Goal: Task Accomplishment & Management: Complete application form

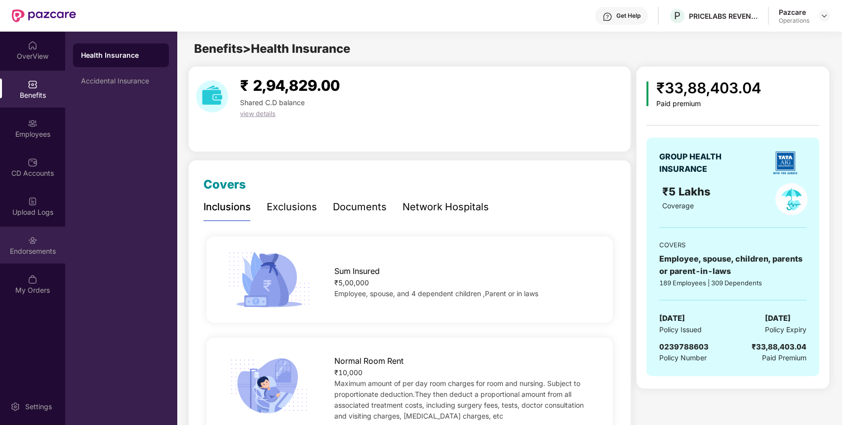
click at [28, 249] on div "Endorsements" at bounding box center [32, 251] width 65 height 10
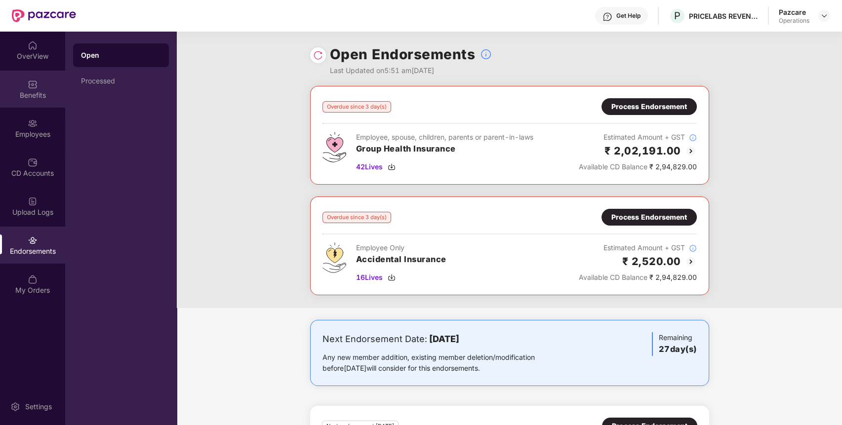
click at [31, 99] on div "Benefits" at bounding box center [32, 95] width 65 height 10
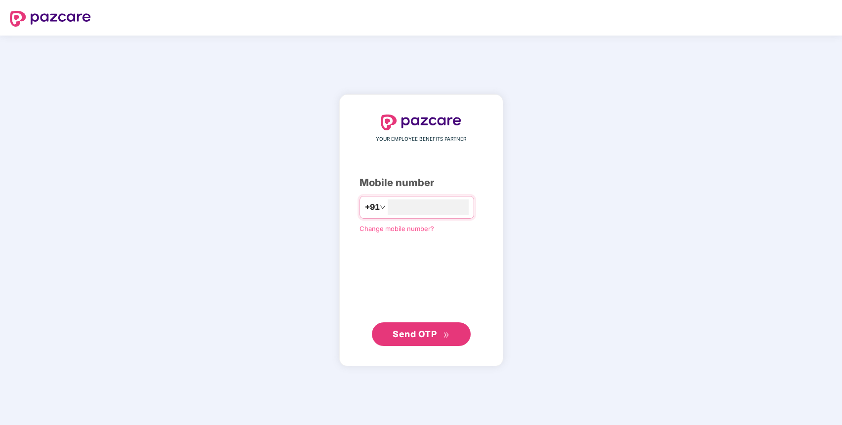
type input "**********"
click at [440, 332] on span "Send OTP" at bounding box center [421, 334] width 57 height 14
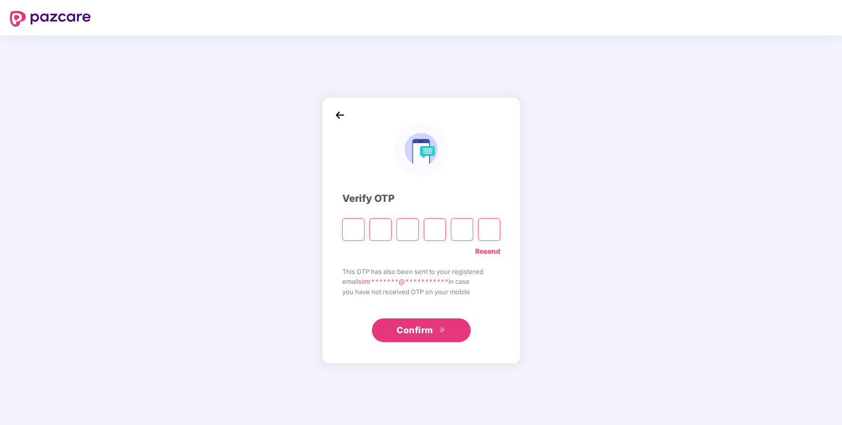
type input "*"
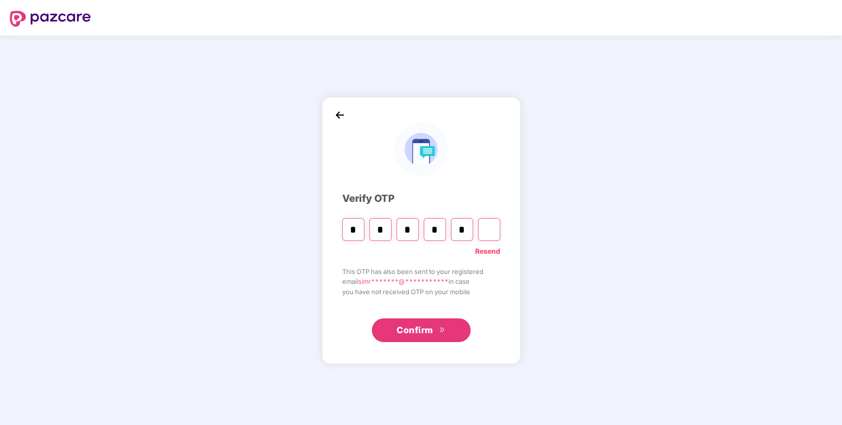
type input "*"
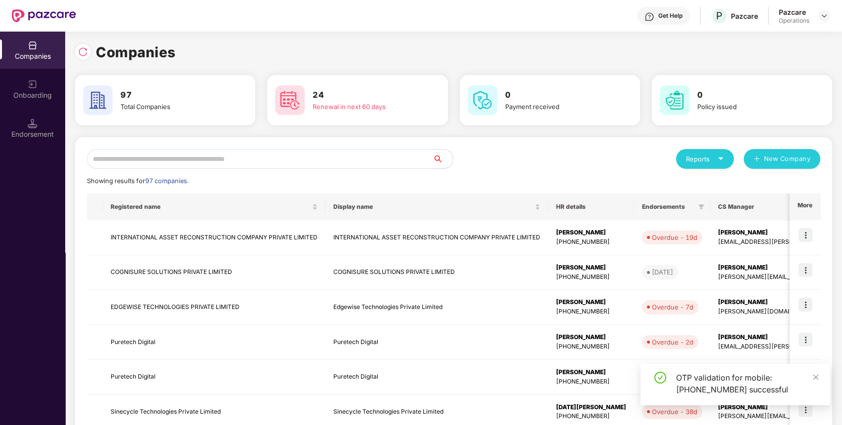
click at [323, 157] on input "text" at bounding box center [260, 159] width 346 height 20
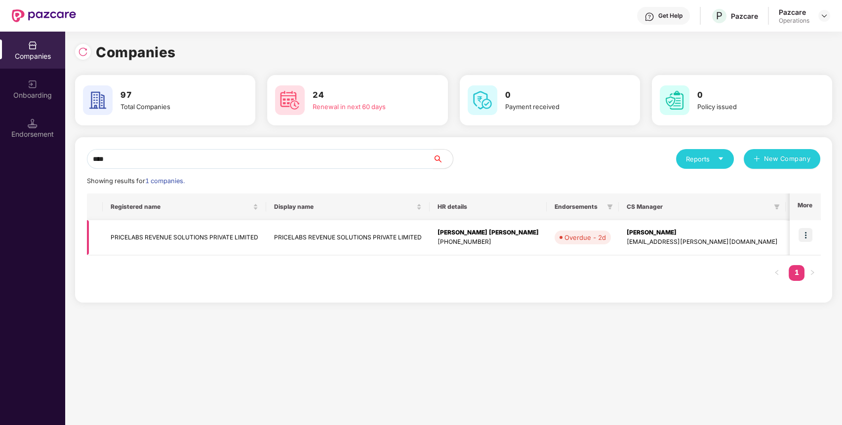
type input "****"
click at [807, 234] on img at bounding box center [805, 235] width 14 height 14
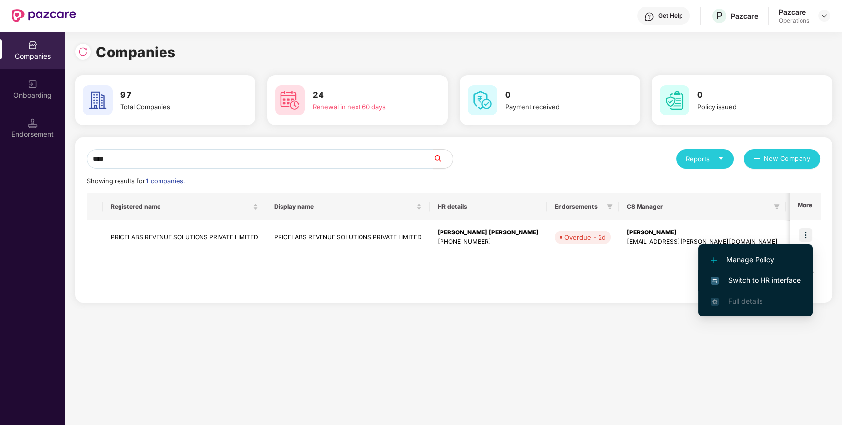
click at [776, 277] on span "Switch to HR interface" at bounding box center [756, 280] width 90 height 11
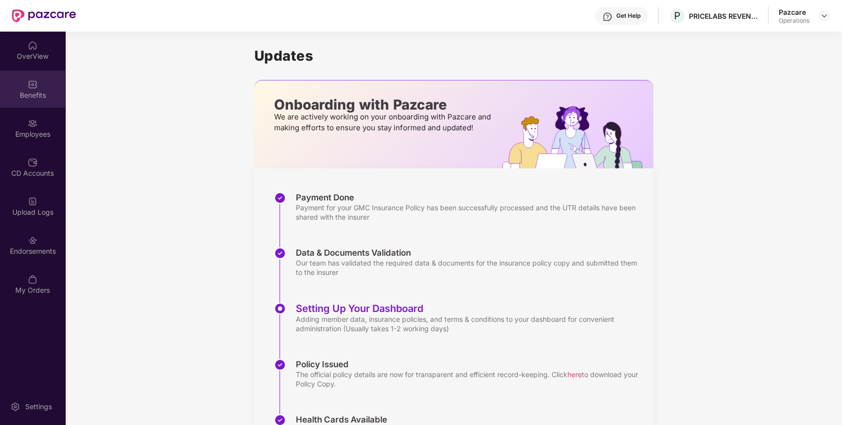
click at [37, 93] on div "Benefits" at bounding box center [32, 95] width 65 height 10
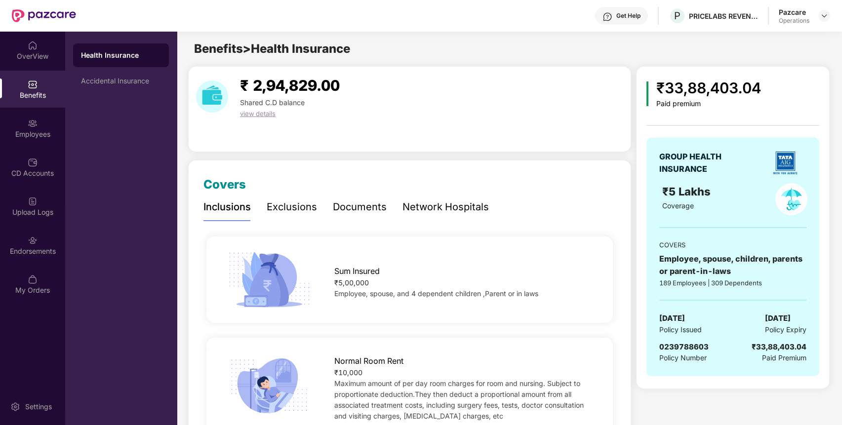
click at [683, 346] on span "0239788603" at bounding box center [683, 346] width 49 height 9
copy span "0239788603"
click at [683, 346] on span "0239788603" at bounding box center [683, 346] width 49 height 9
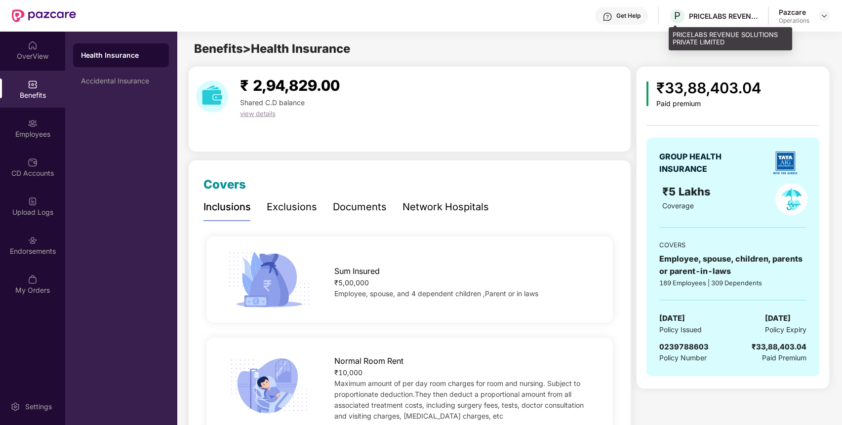
click at [703, 13] on div "PRICELABS REVENUE SOLUTIONS PRIVATE LIMITED" at bounding box center [723, 15] width 69 height 9
copy div "PRICELABS REVENUE SOLUTIONS PRIVATE LIMITED"
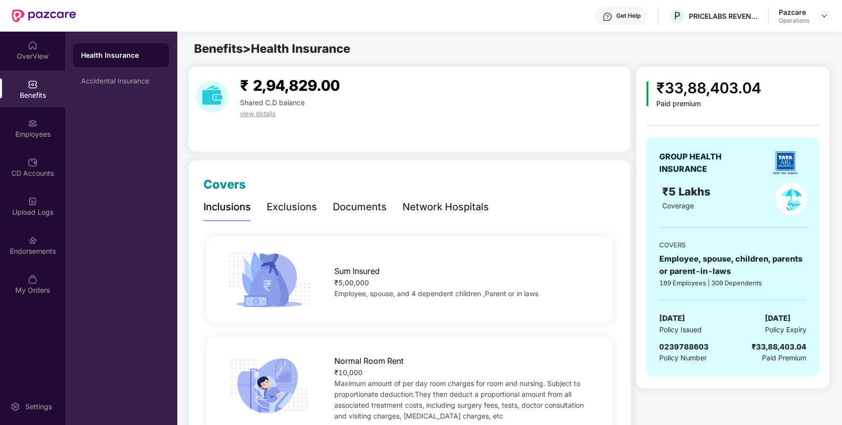
click at [687, 344] on span "0239788603" at bounding box center [683, 346] width 49 height 9
copy span "0239788603"
click at [687, 344] on span "0239788603" at bounding box center [683, 346] width 49 height 9
click at [24, 240] on div "Endorsements" at bounding box center [32, 245] width 65 height 37
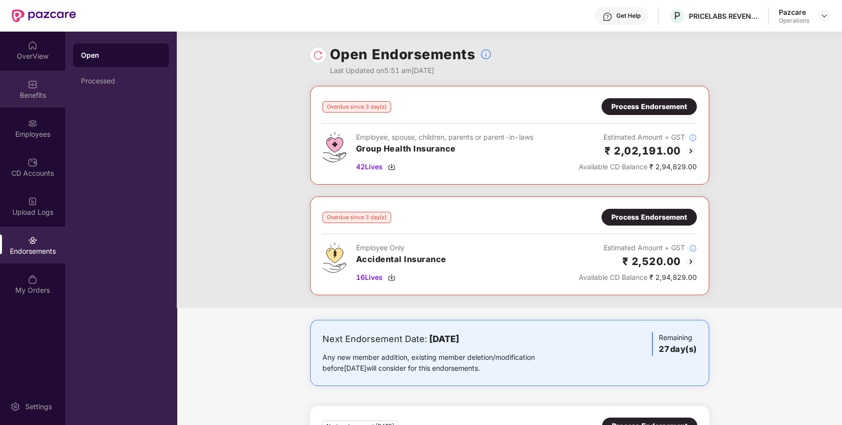
click at [30, 84] on img at bounding box center [33, 84] width 10 height 10
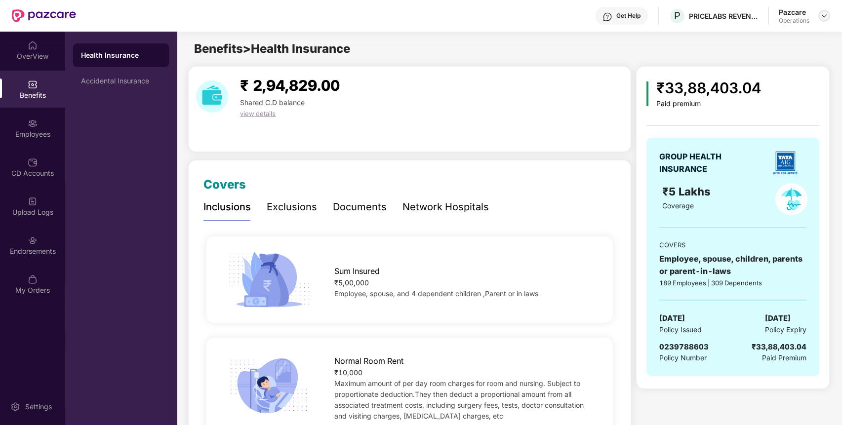
click at [822, 19] on img at bounding box center [824, 16] width 8 height 8
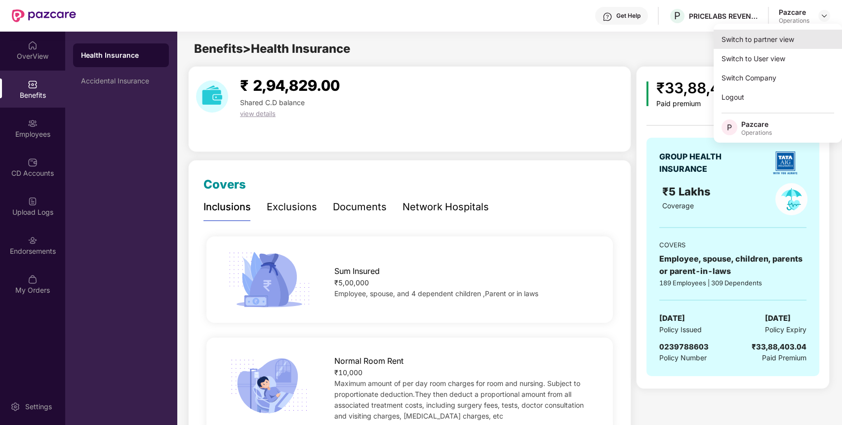
click at [793, 39] on div "Switch to partner view" at bounding box center [777, 39] width 128 height 19
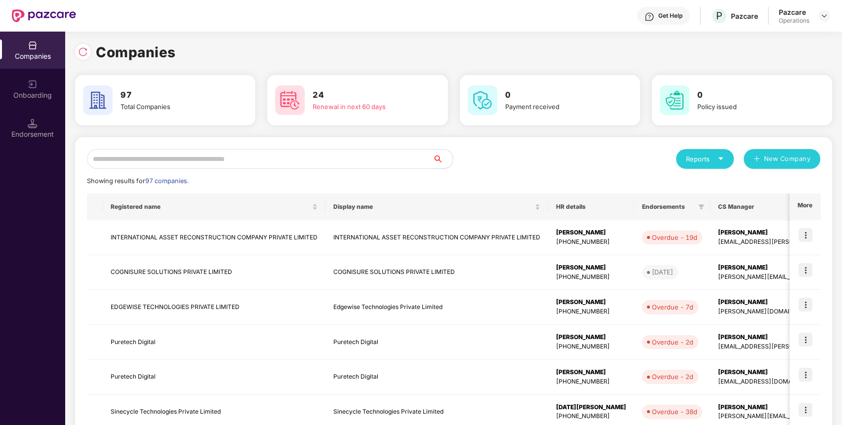
click at [418, 165] on input "text" at bounding box center [260, 159] width 346 height 20
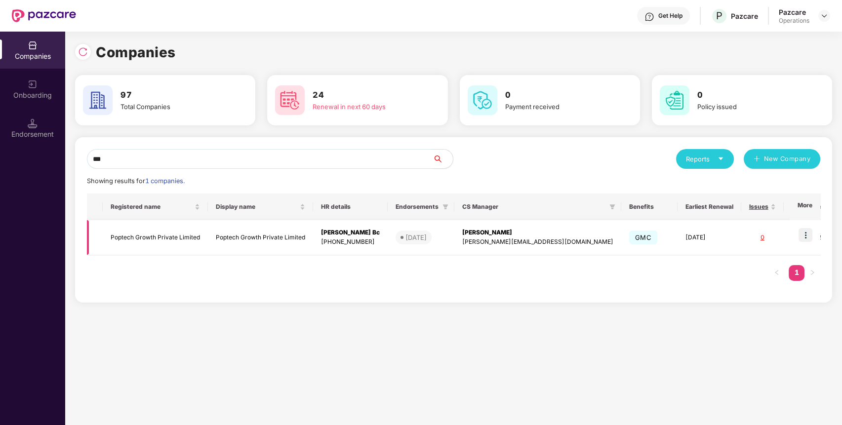
type input "***"
click at [807, 233] on img at bounding box center [805, 235] width 14 height 14
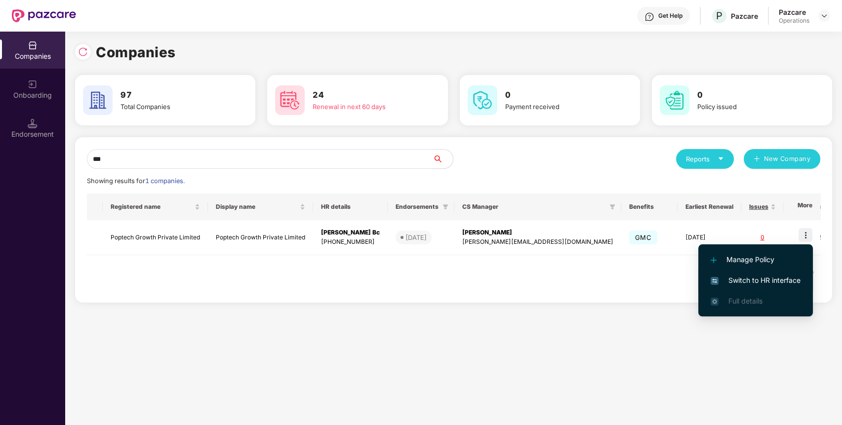
click at [775, 277] on span "Switch to HR interface" at bounding box center [756, 280] width 90 height 11
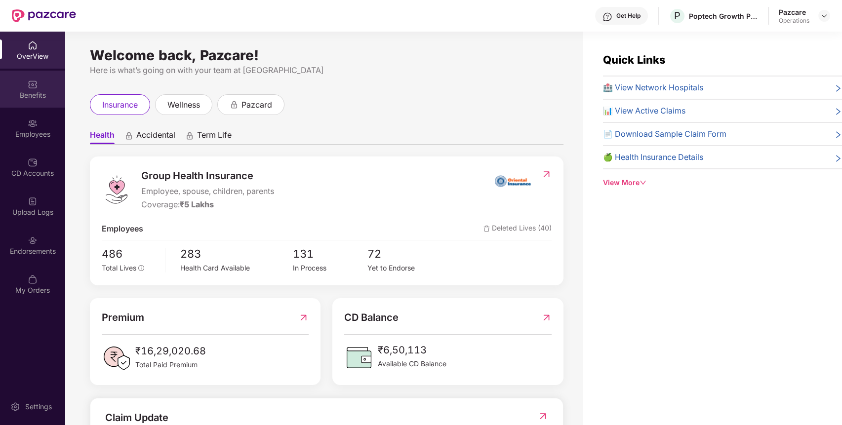
click at [38, 85] on div "Benefits" at bounding box center [32, 89] width 65 height 37
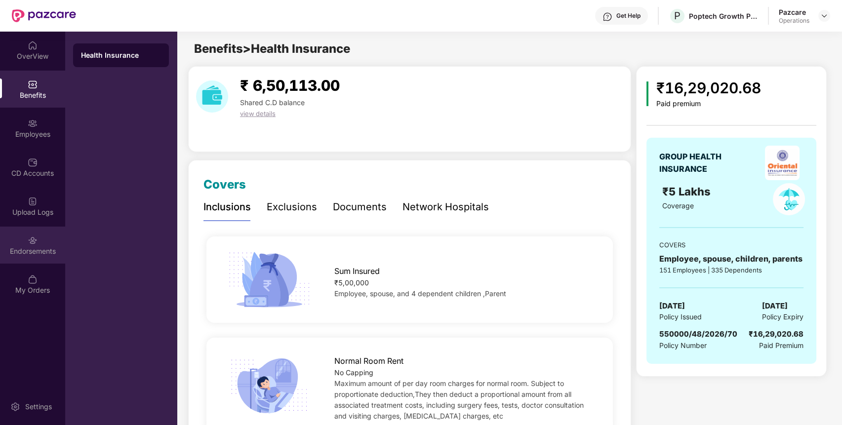
click at [24, 237] on div "Endorsements" at bounding box center [32, 245] width 65 height 37
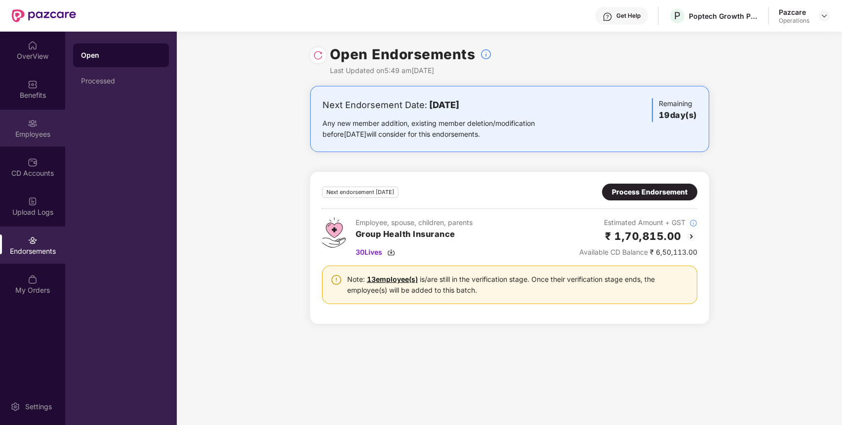
click at [40, 131] on div "Employees" at bounding box center [32, 134] width 65 height 10
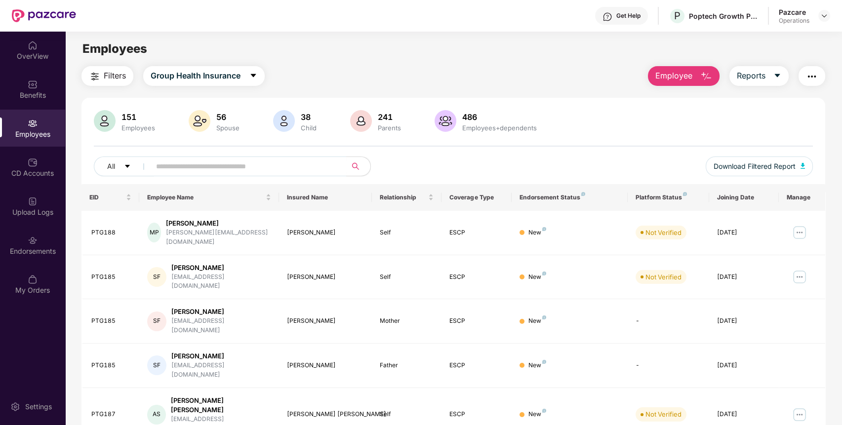
click at [810, 79] on img "button" at bounding box center [812, 77] width 12 height 12
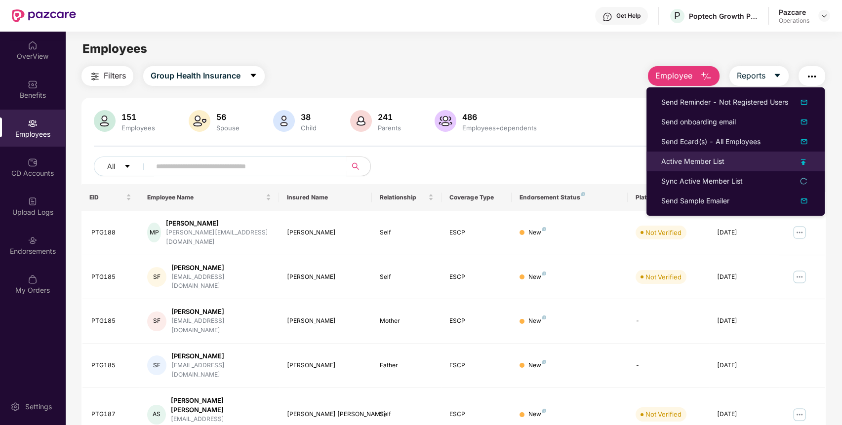
click at [698, 158] on div "Active Member List" at bounding box center [692, 161] width 63 height 11
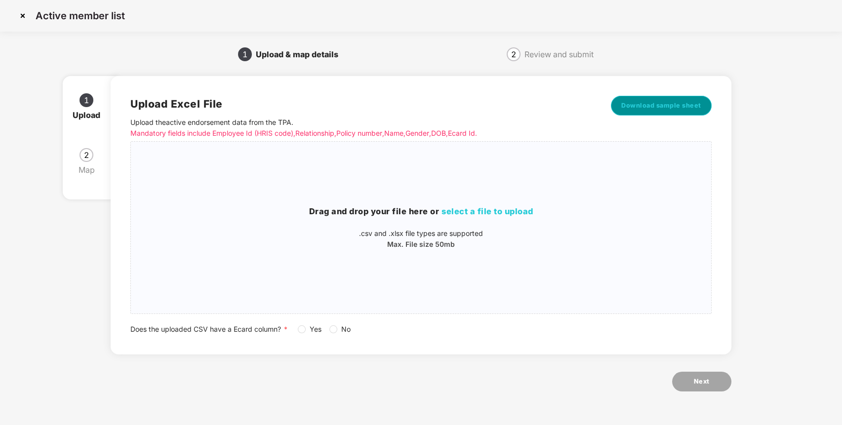
click at [667, 110] on span "Download sample sheet" at bounding box center [661, 106] width 80 height 10
click at [499, 216] on h3 "Drag and drop your file here or select a file to upload" at bounding box center [421, 211] width 580 height 13
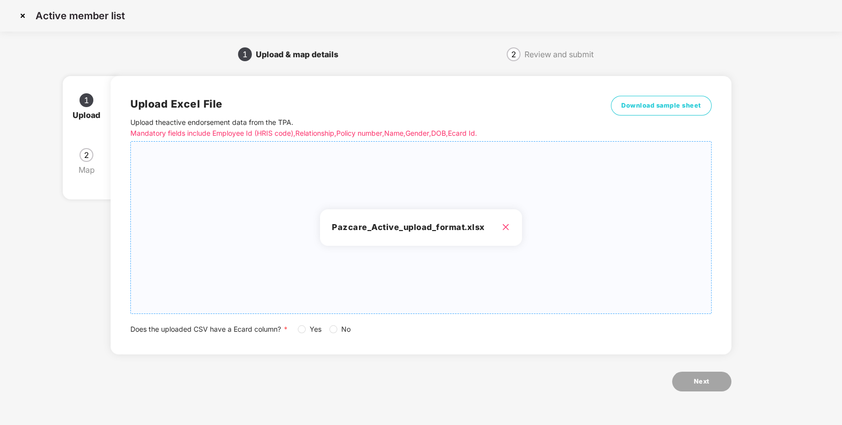
click at [308, 328] on span "Yes" at bounding box center [316, 329] width 20 height 11
click at [685, 379] on button "Next" at bounding box center [701, 382] width 59 height 20
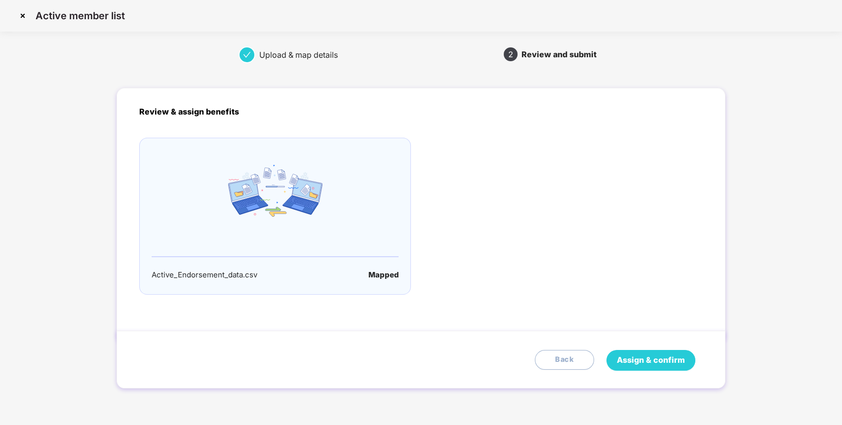
click at [652, 354] on span "Assign & confirm" at bounding box center [651, 360] width 68 height 12
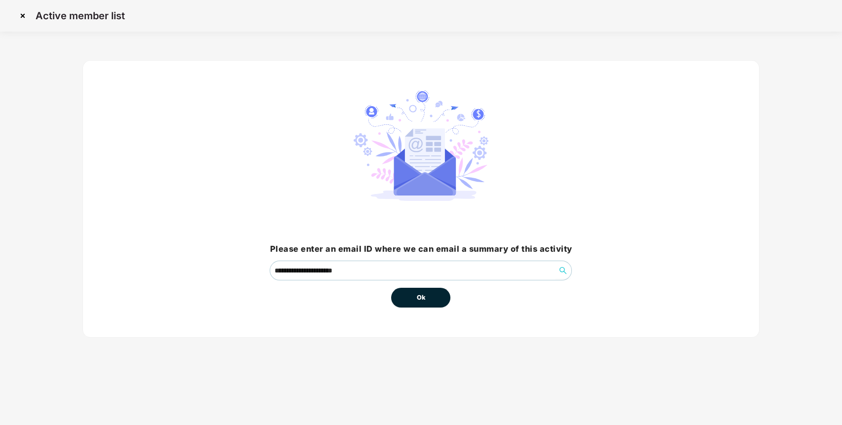
click at [435, 290] on button "Ok" at bounding box center [420, 298] width 59 height 20
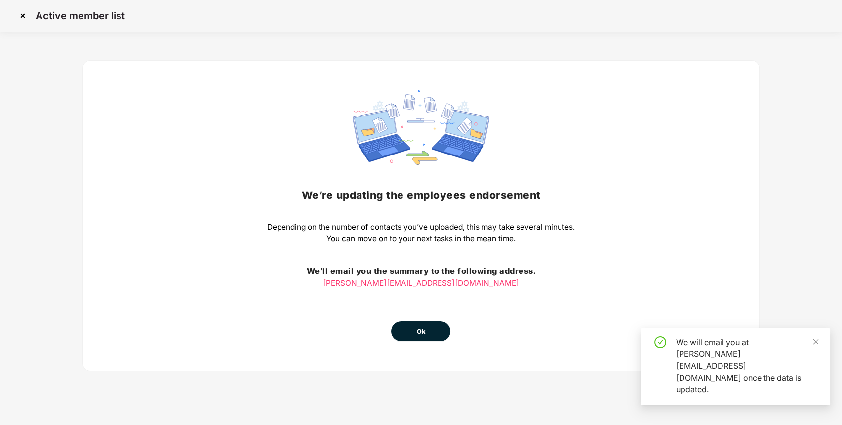
click at [426, 329] on button "Ok" at bounding box center [420, 331] width 59 height 20
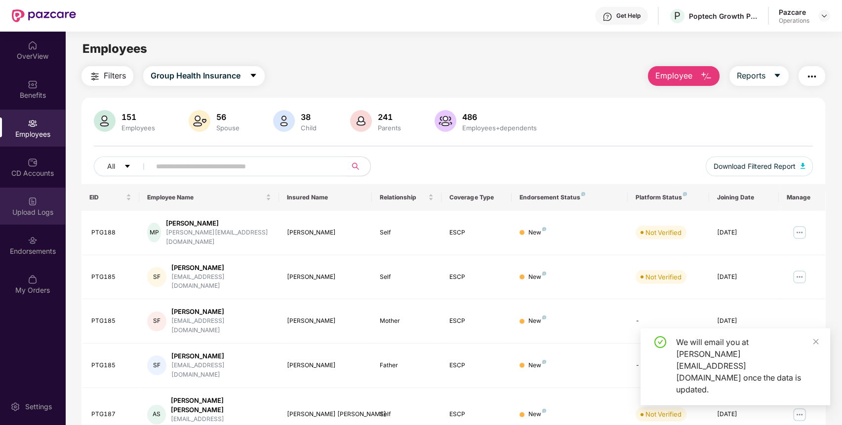
click at [0, 192] on div "Upload Logs" at bounding box center [32, 206] width 65 height 37
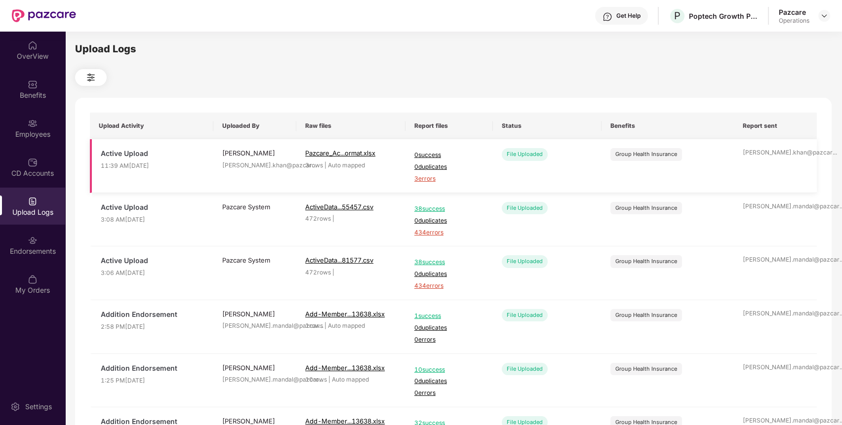
click at [425, 181] on span "3 errors" at bounding box center [449, 178] width 70 height 9
